Goal: Task Accomplishment & Management: Complete application form

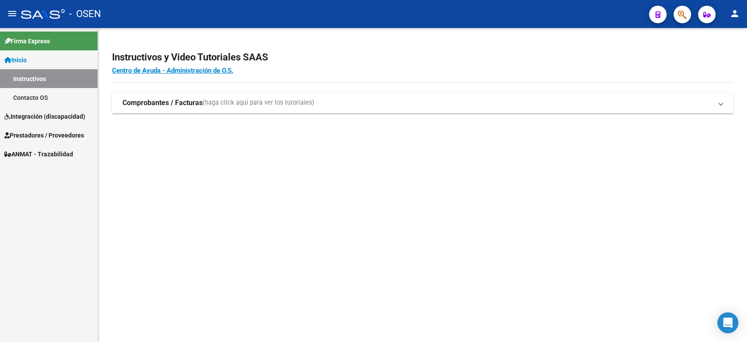
click at [46, 134] on span "Prestadores / Proveedores" at bounding box center [44, 135] width 80 height 10
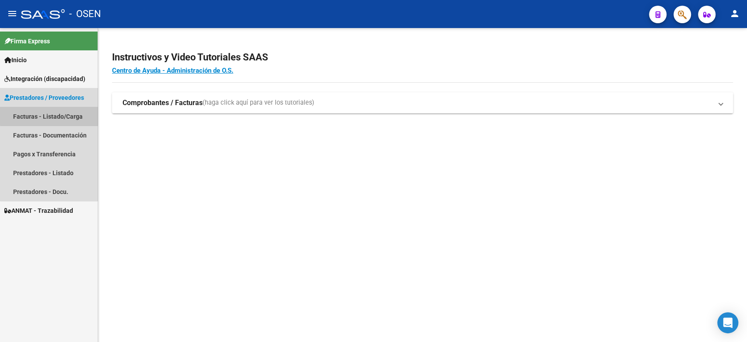
click at [49, 112] on link "Facturas - Listado/Carga" at bounding box center [49, 116] width 98 height 19
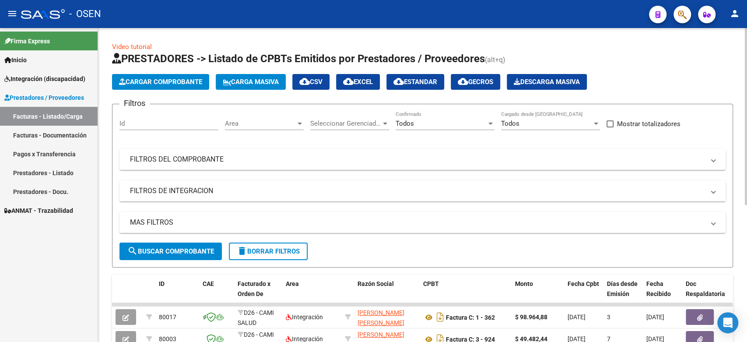
click at [239, 79] on span "Carga Masiva" at bounding box center [251, 82] width 56 height 8
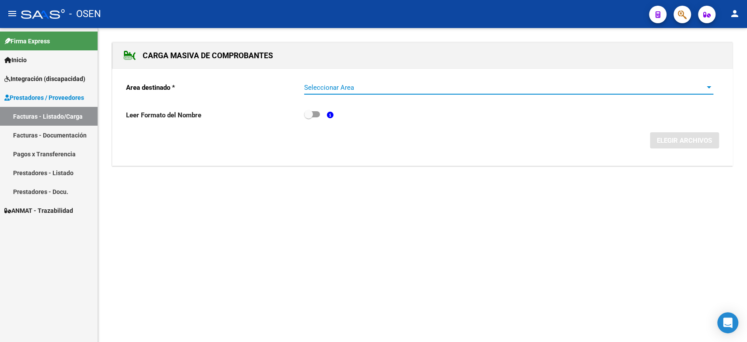
click at [374, 85] on span "Seleccionar Area" at bounding box center [504, 88] width 401 height 8
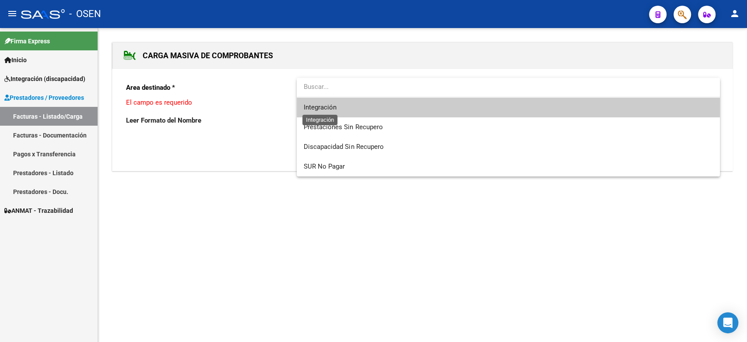
click at [327, 109] on span "Integración" at bounding box center [320, 107] width 33 height 8
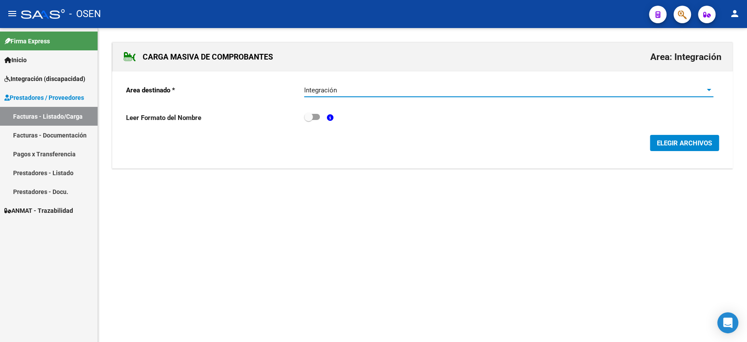
click at [695, 145] on span "ELEGIR ARCHIVOS" at bounding box center [684, 143] width 55 height 8
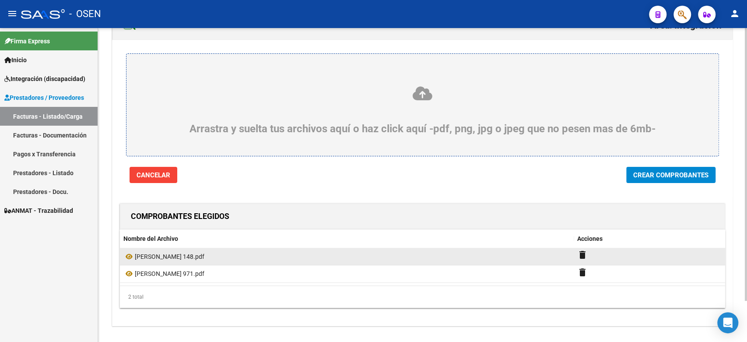
scroll to position [47, 0]
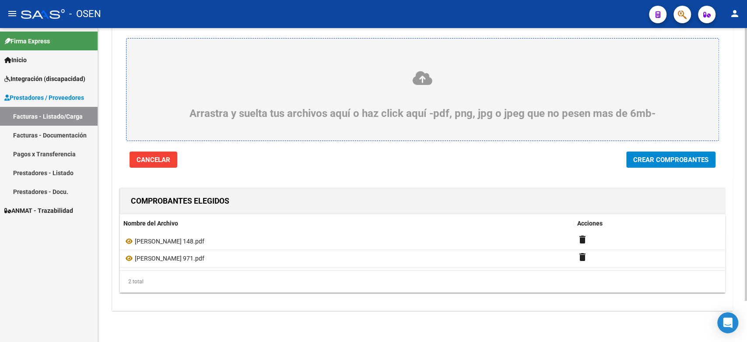
click at [660, 158] on span "Crear Comprobantes" at bounding box center [670, 160] width 75 height 8
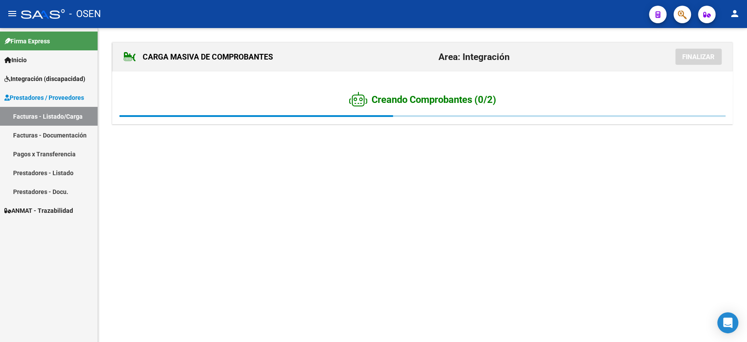
scroll to position [0, 0]
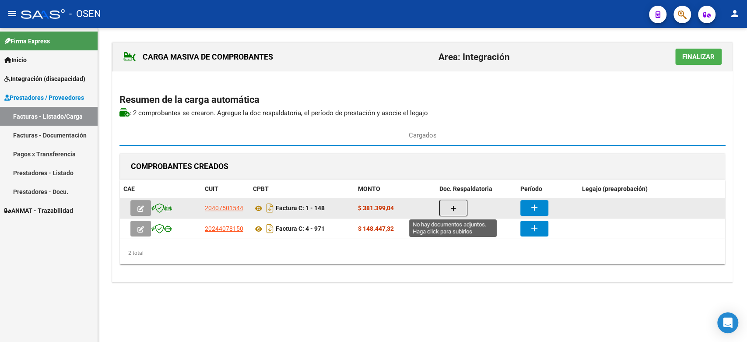
click at [452, 209] on icon "button" at bounding box center [453, 208] width 6 height 7
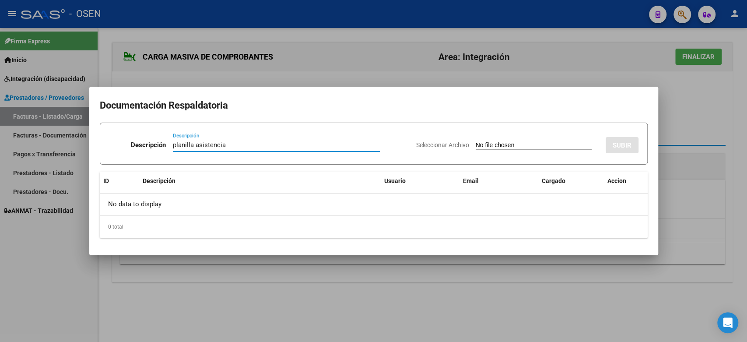
type input "planilla asistencia"
click at [515, 146] on input "Seleccionar Archivo" at bounding box center [534, 145] width 116 height 8
type input "C:\fakepath\[PERSON_NAME] 148 PLANILLA.pdf"
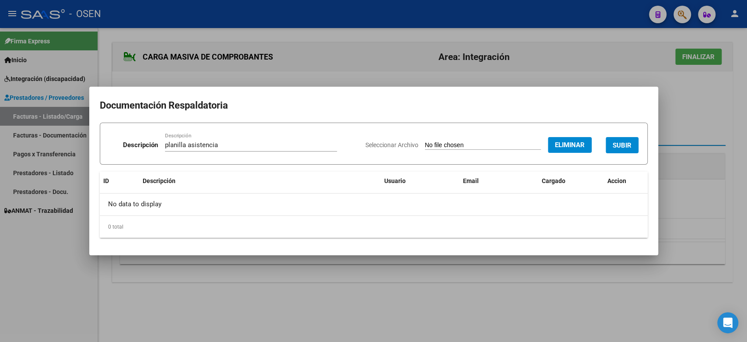
click at [620, 142] on span "SUBIR" at bounding box center [622, 145] width 19 height 8
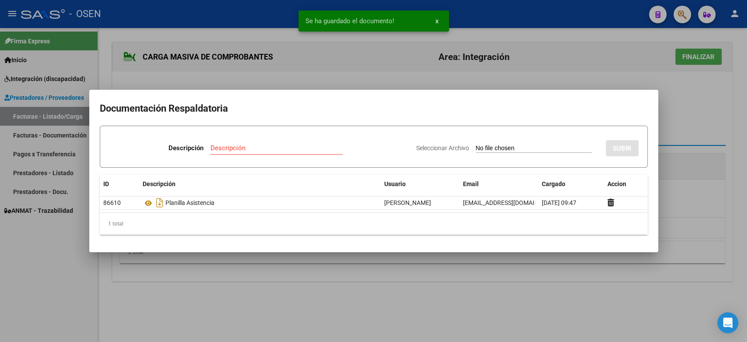
click at [676, 121] on div at bounding box center [373, 171] width 747 height 342
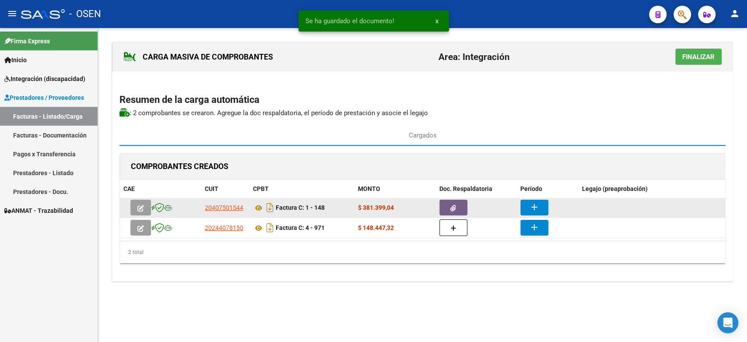
click at [536, 207] on mat-icon "add" at bounding box center [534, 207] width 11 height 11
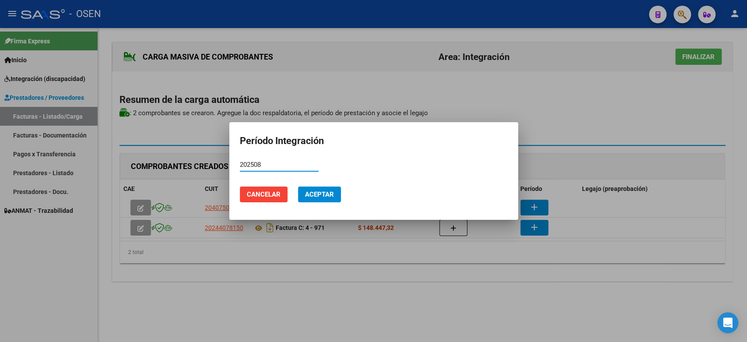
type input "202508"
click at [312, 196] on span "Aceptar" at bounding box center [319, 194] width 29 height 8
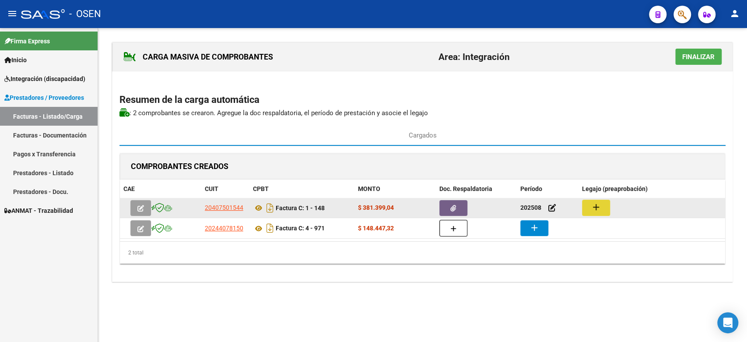
click at [599, 207] on mat-icon "add" at bounding box center [596, 207] width 11 height 11
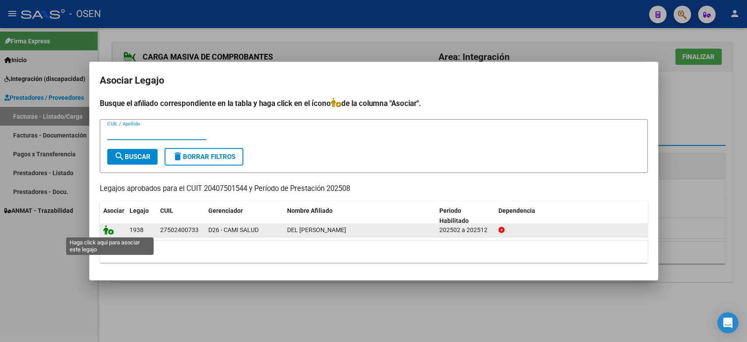
click at [111, 232] on icon at bounding box center [108, 230] width 11 height 10
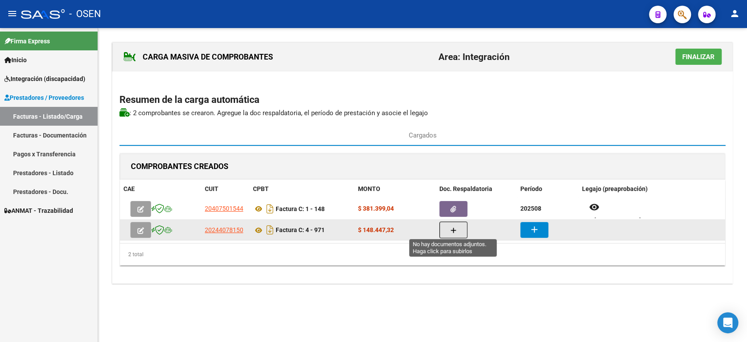
click at [453, 230] on icon "button" at bounding box center [453, 230] width 6 height 7
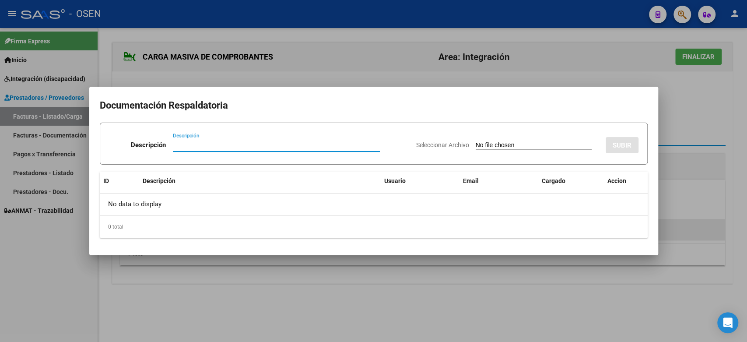
paste input "planilla asistencia"
type input "planilla asistencia"
click at [487, 144] on input "Seleccionar Archivo" at bounding box center [534, 145] width 116 height 8
type input "C:\fakepath\[PERSON_NAME] 971PLANILLA.pdf"
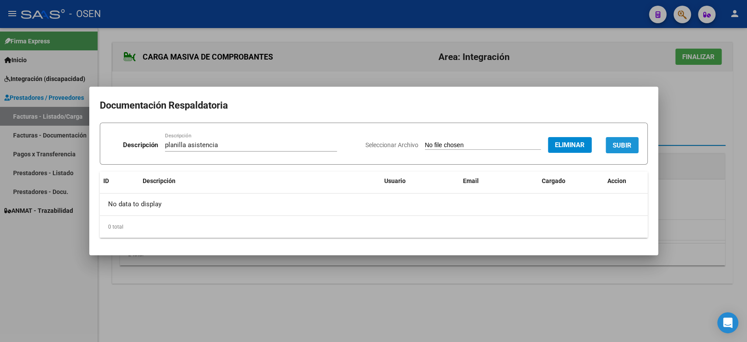
click at [622, 142] on span "SUBIR" at bounding box center [622, 145] width 19 height 8
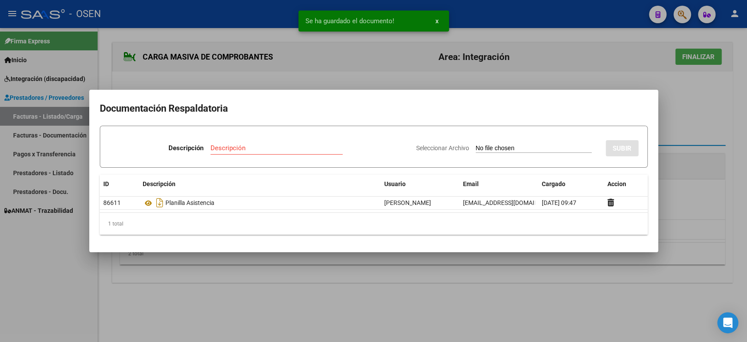
click at [713, 196] on div at bounding box center [373, 171] width 747 height 342
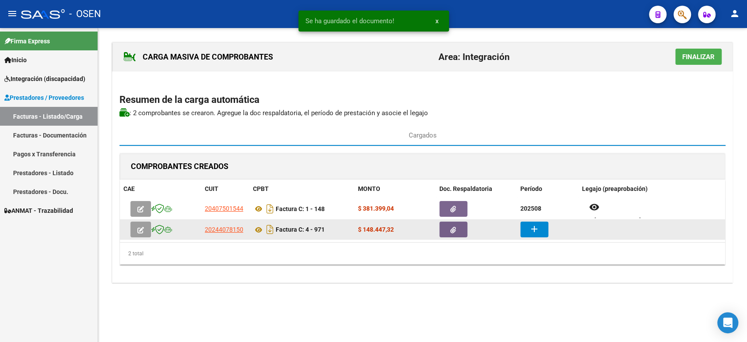
click at [530, 230] on mat-icon "add" at bounding box center [534, 229] width 11 height 11
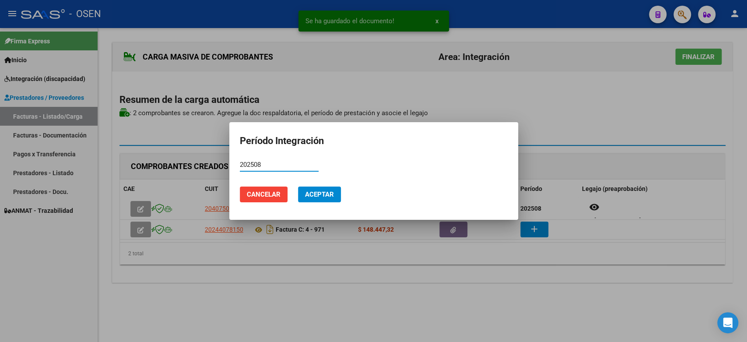
type input "202508"
click at [312, 191] on span "Aceptar" at bounding box center [319, 194] width 29 height 8
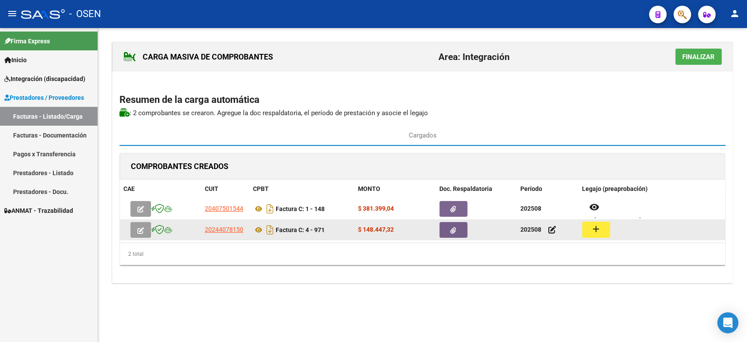
click at [594, 229] on mat-icon "add" at bounding box center [596, 229] width 11 height 11
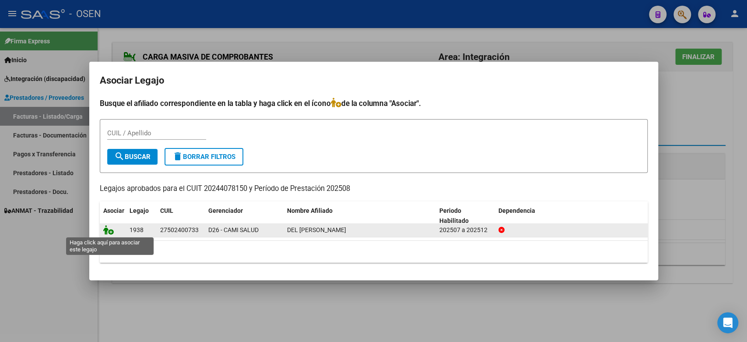
click at [109, 225] on icon at bounding box center [108, 230] width 11 height 10
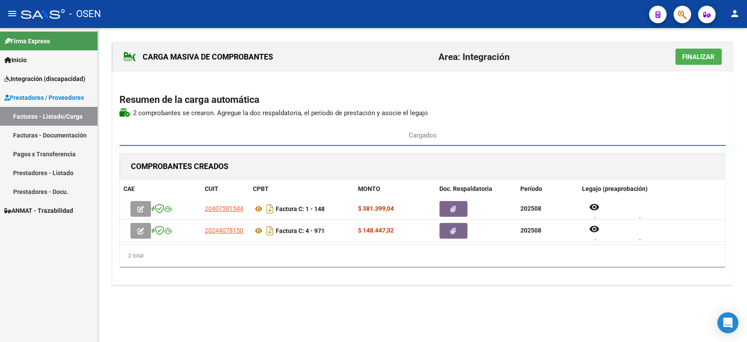
click at [712, 55] on span "Finalizar" at bounding box center [698, 57] width 32 height 8
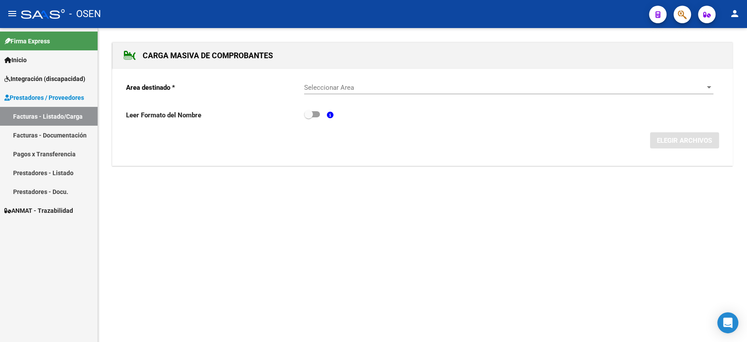
click at [42, 133] on link "Facturas - Documentación" at bounding box center [49, 135] width 98 height 19
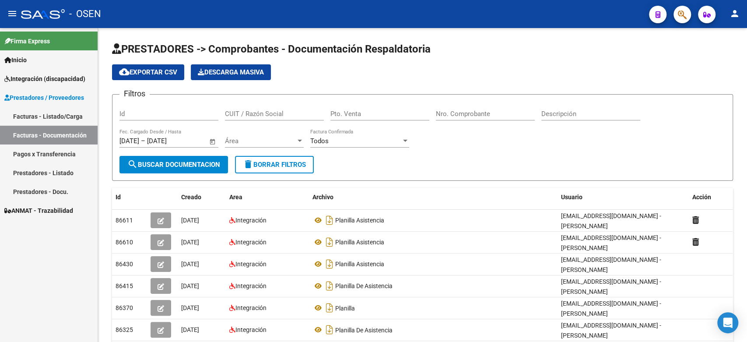
click at [64, 168] on link "Prestadores - Listado" at bounding box center [49, 172] width 98 height 19
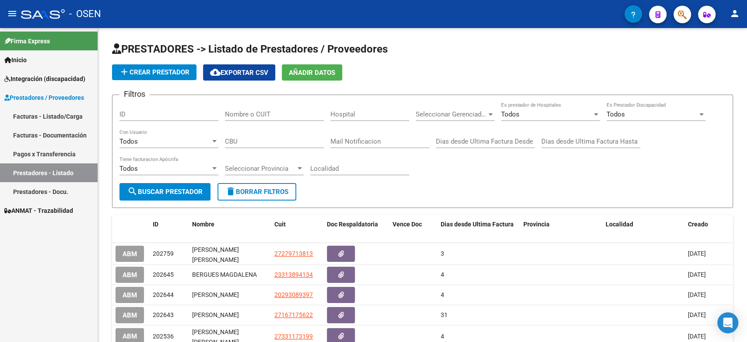
click at [63, 152] on link "Pagos x Transferencia" at bounding box center [49, 153] width 98 height 19
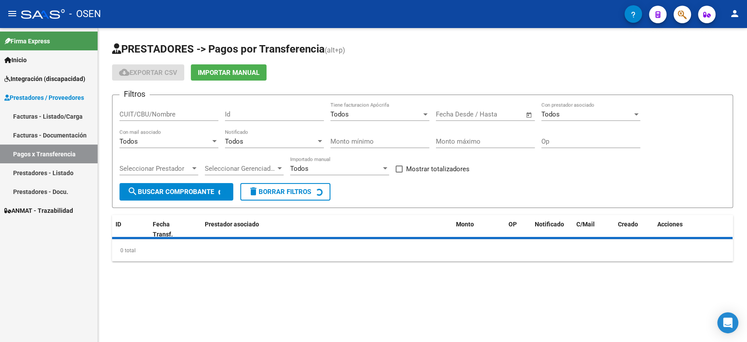
click at [56, 115] on link "Facturas - Listado/Carga" at bounding box center [49, 116] width 98 height 19
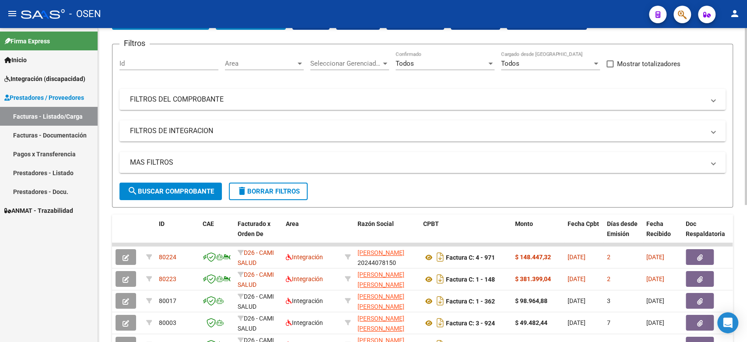
scroll to position [61, 0]
